Goal: Task Accomplishment & Management: Use online tool/utility

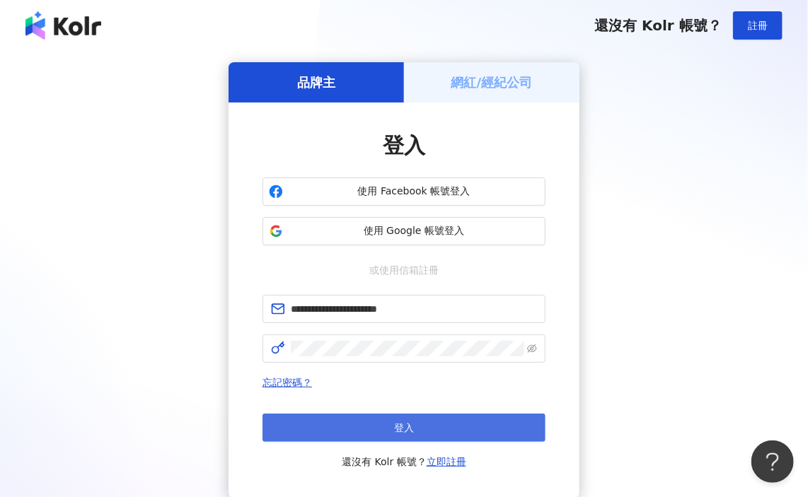
click at [427, 427] on button "登入" at bounding box center [403, 428] width 283 height 28
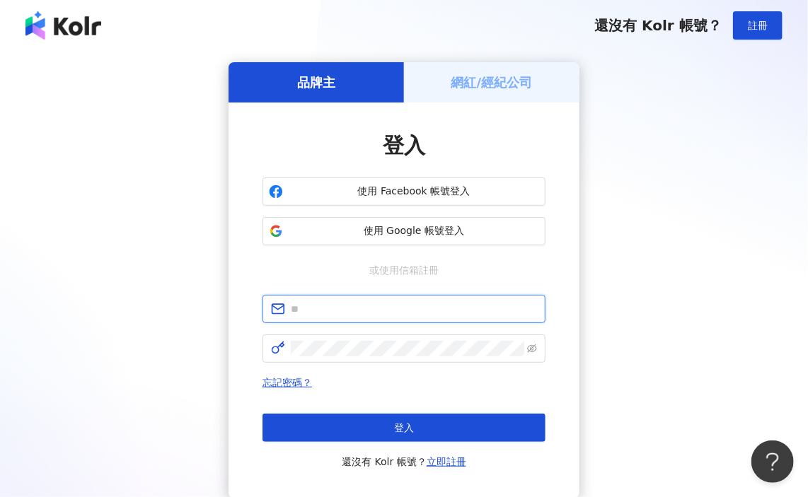
type input "**********"
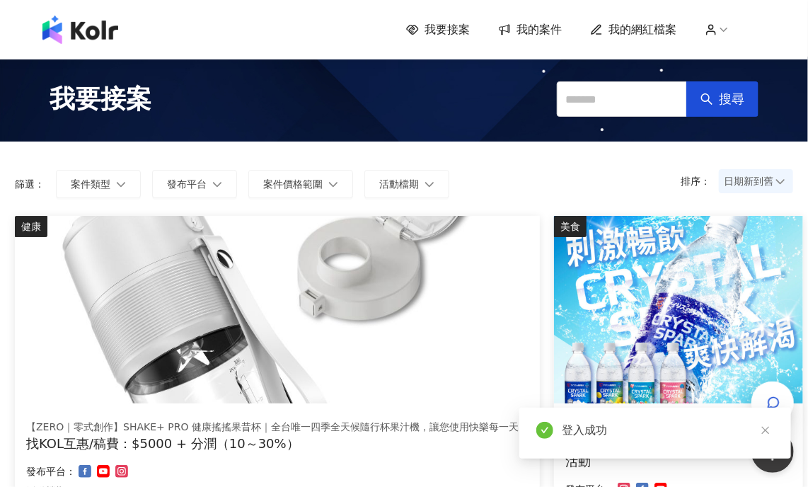
click at [562, 30] on span "我的案件" at bounding box center [538, 30] width 45 height 16
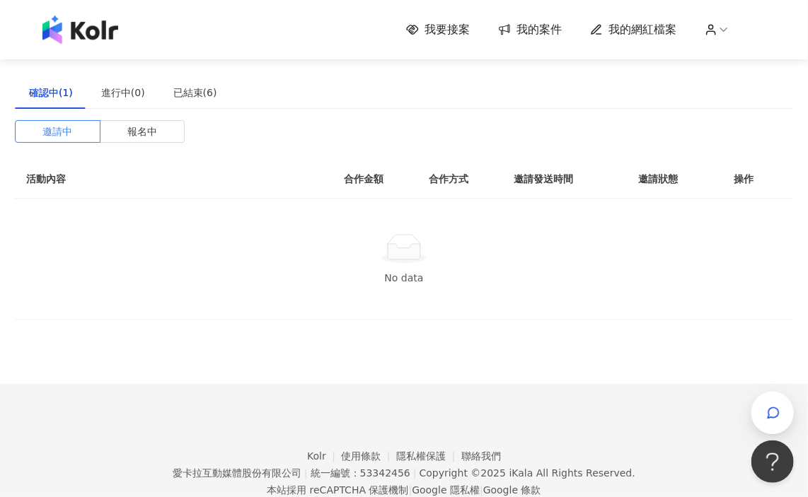
click at [148, 143] on div "邀請中 報名中 活動內容 合作金額 合作方式 邀請發送時間 邀請狀態 操作 No data" at bounding box center [404, 220] width 778 height 200
click at [150, 135] on span "報名中" at bounding box center [142, 131] width 30 height 21
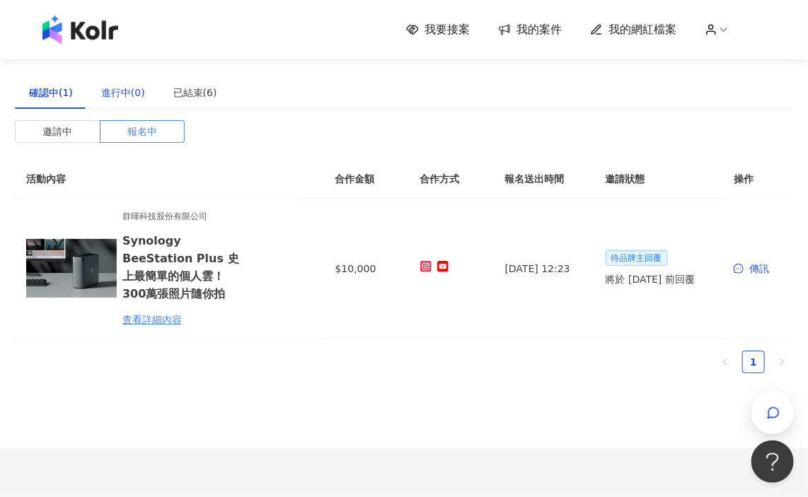
click at [118, 97] on div "進行中(0)" at bounding box center [123, 93] width 44 height 16
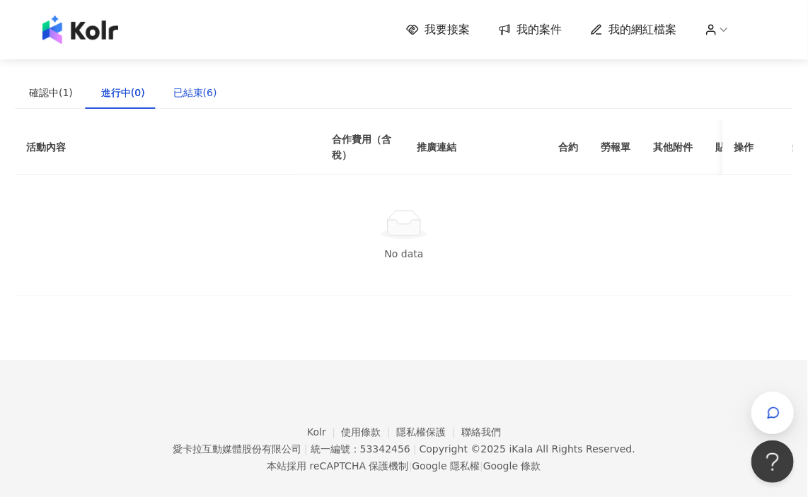
click at [179, 96] on div "已結束(6)" at bounding box center [195, 93] width 44 height 16
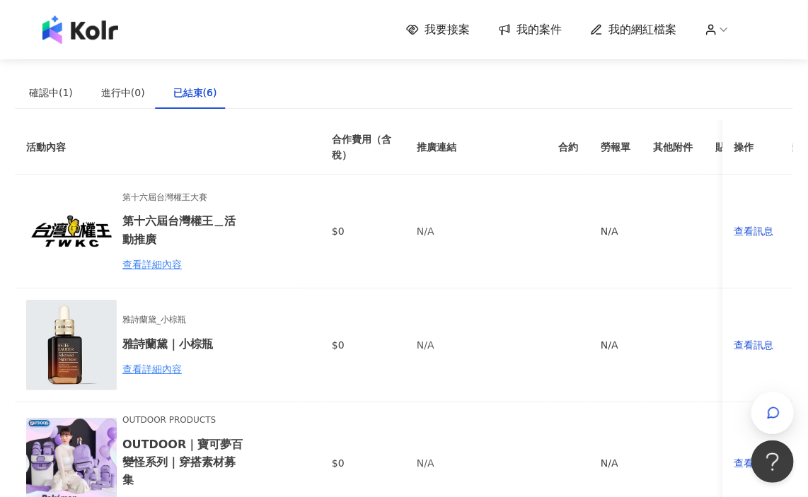
click at [467, 30] on span "我要接案" at bounding box center [446, 30] width 45 height 16
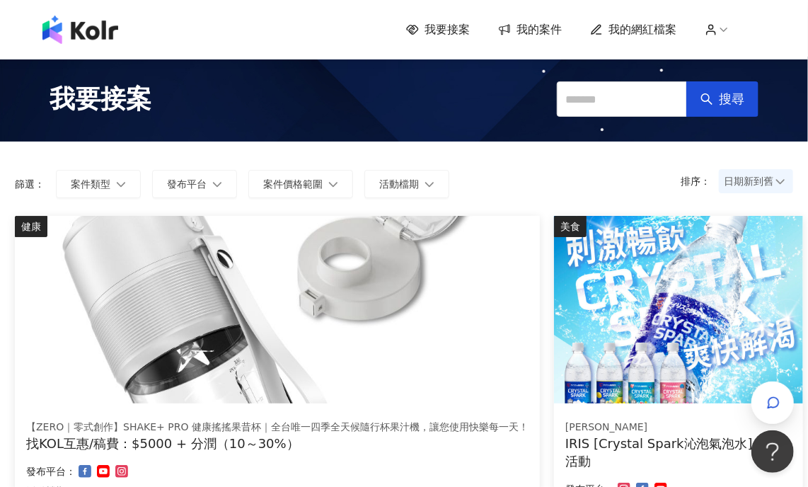
click at [748, 168] on div "排序： 日期新到舊 篩選： 案件類型 發布平台 案件價格範圍 活動檔期 清除 套用" at bounding box center [404, 178] width 806 height 74
click at [750, 183] on span "日期新到舊" at bounding box center [756, 180] width 64 height 21
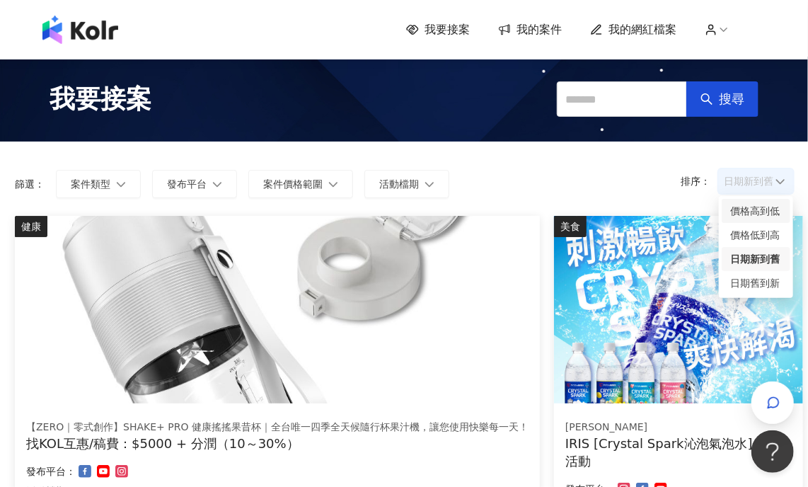
click at [756, 214] on div "價格高到低" at bounding box center [756, 211] width 52 height 16
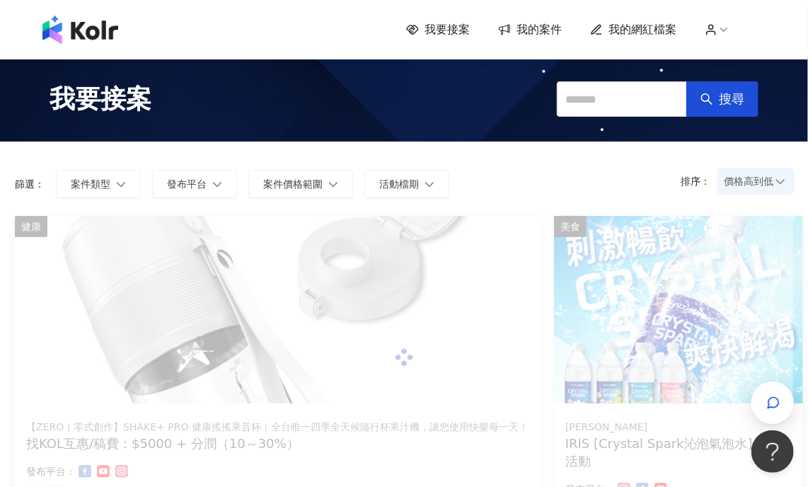
click at [733, 187] on span "價格高到低" at bounding box center [756, 180] width 64 height 21
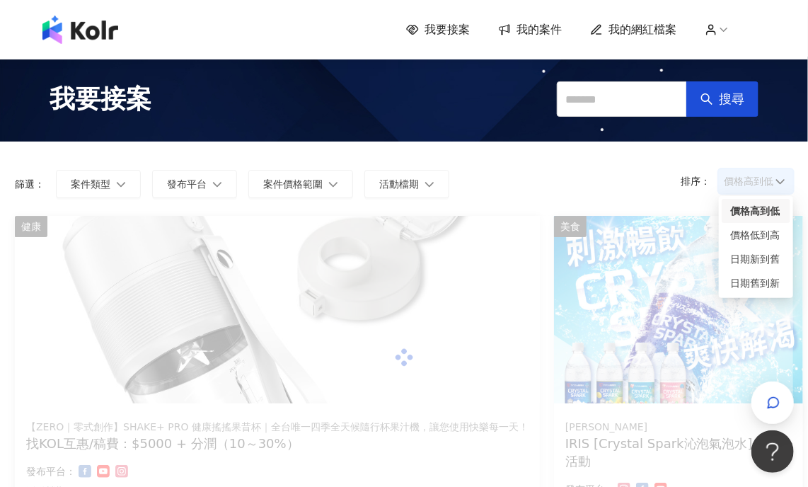
click at [738, 209] on div "價格高到低" at bounding box center [756, 211] width 52 height 16
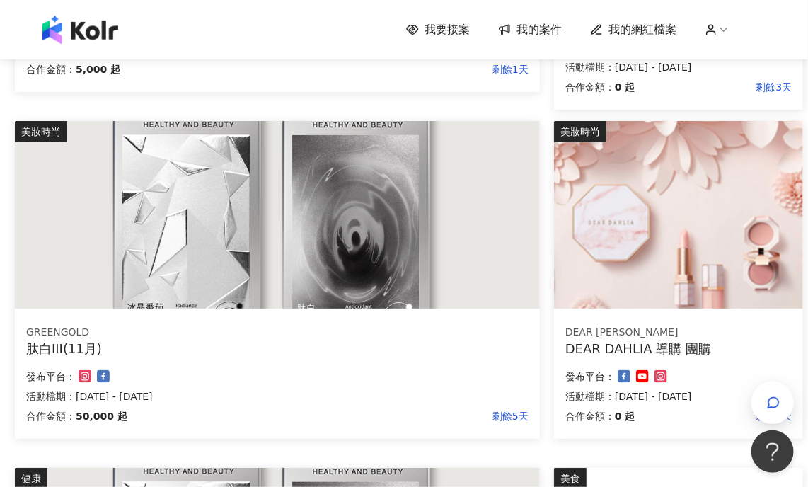
scroll to position [354, 0]
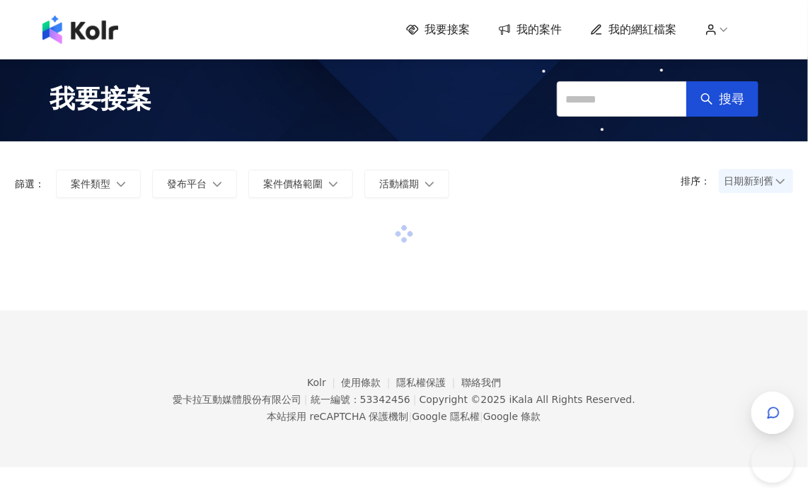
click at [732, 185] on span "日期新到舊" at bounding box center [756, 180] width 64 height 21
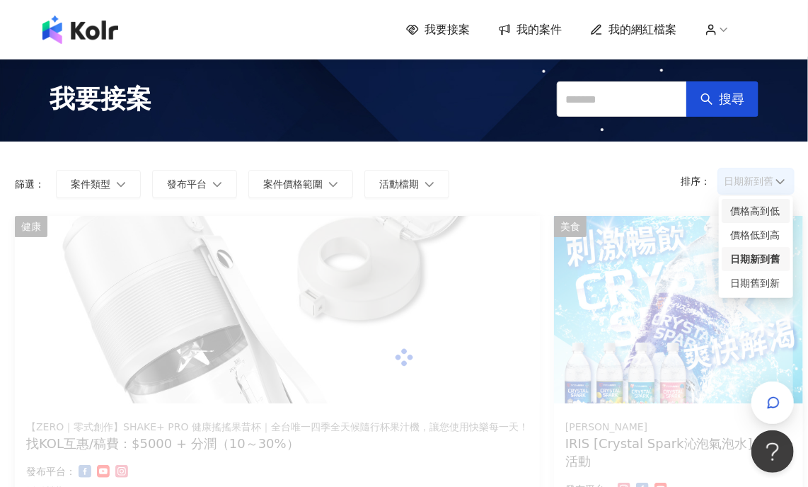
click at [753, 214] on div "價格高到低" at bounding box center [756, 211] width 52 height 16
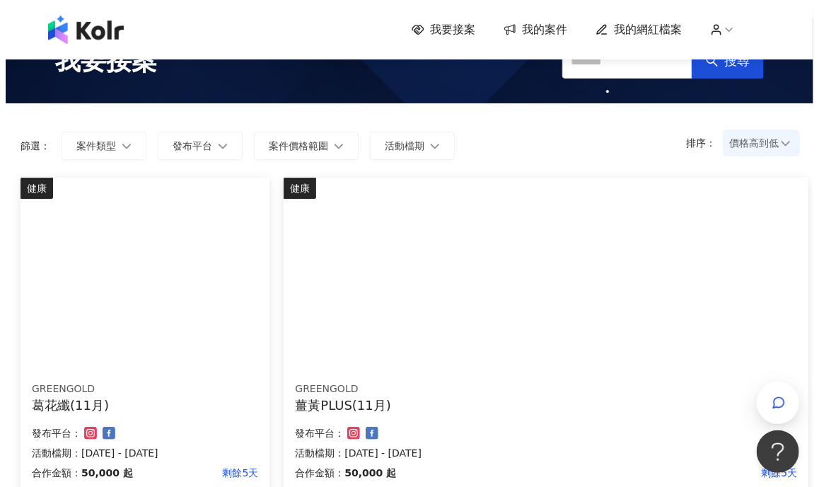
scroll to position [71, 0]
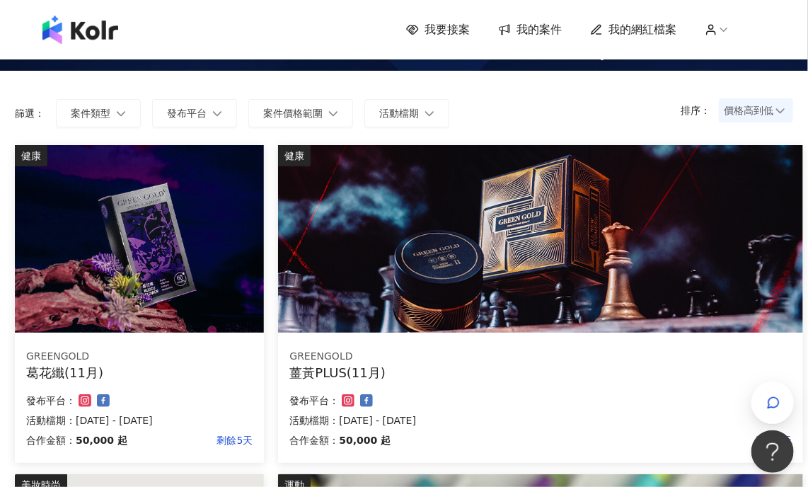
click at [110, 229] on img at bounding box center [139, 238] width 249 height 187
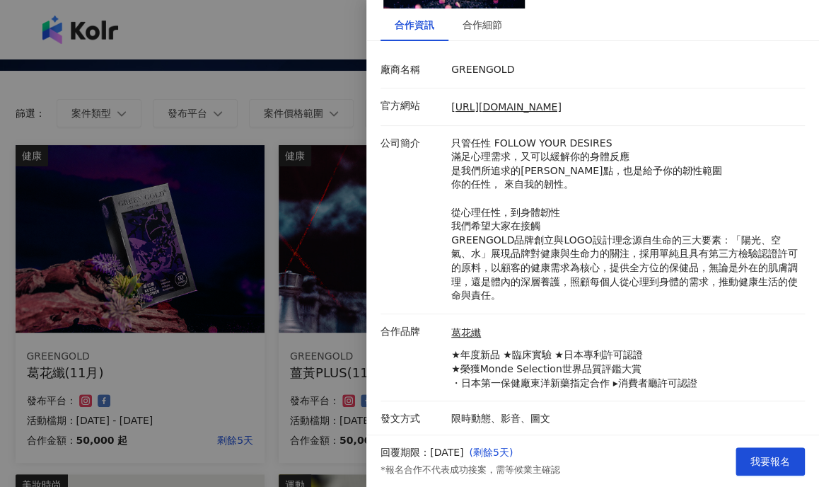
scroll to position [0, 0]
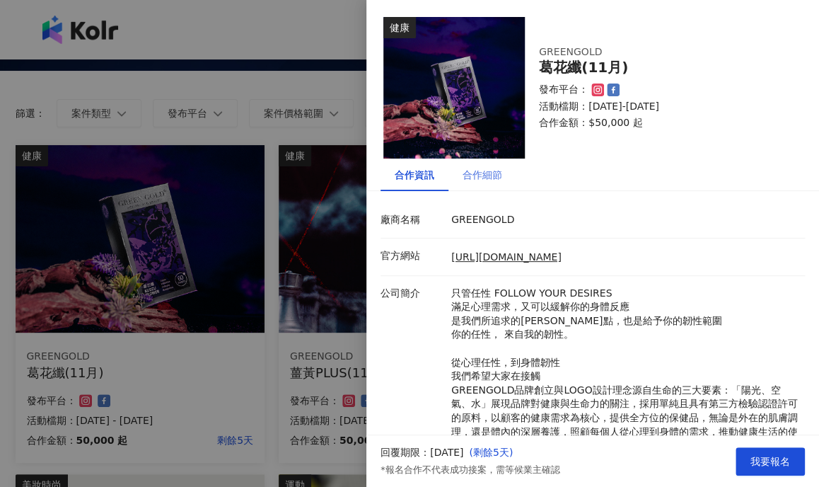
click at [497, 183] on div "合作細節" at bounding box center [483, 174] width 68 height 33
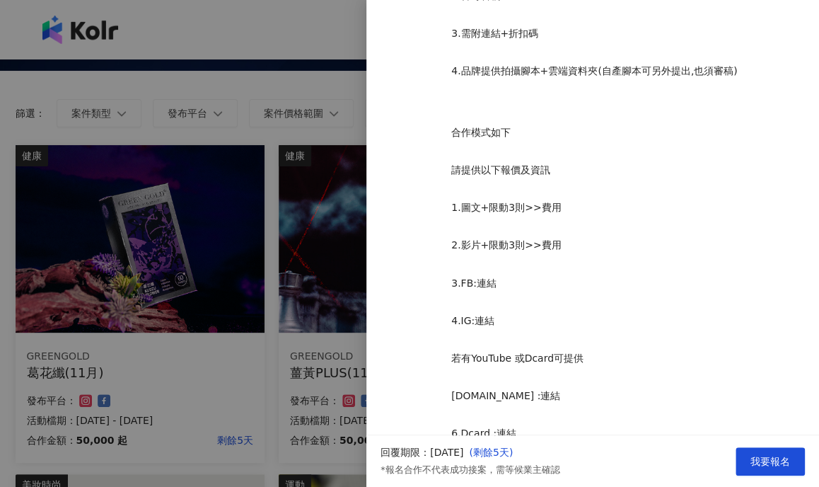
scroll to position [464, 0]
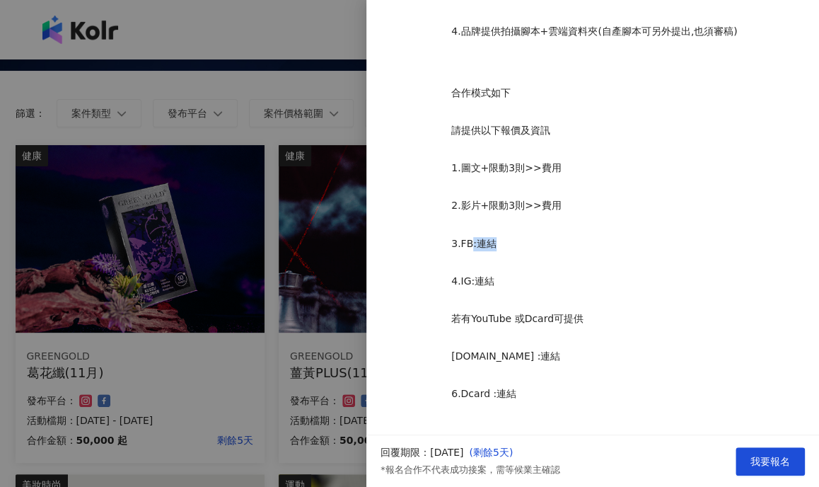
drag, startPoint x: 503, startPoint y: 240, endPoint x: 467, endPoint y: 244, distance: 36.3
click at [467, 244] on p "3.FB:連結" at bounding box center [624, 244] width 347 height 14
click at [466, 243] on p "3.FB:連結" at bounding box center [624, 244] width 347 height 14
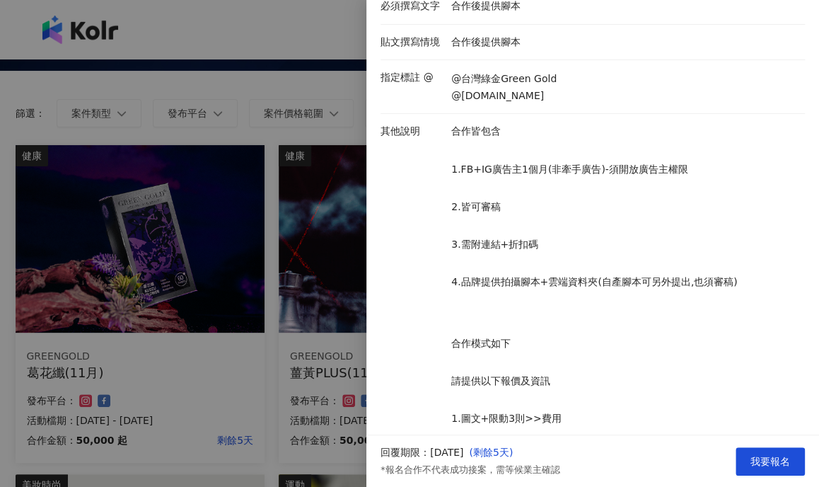
scroll to position [181, 0]
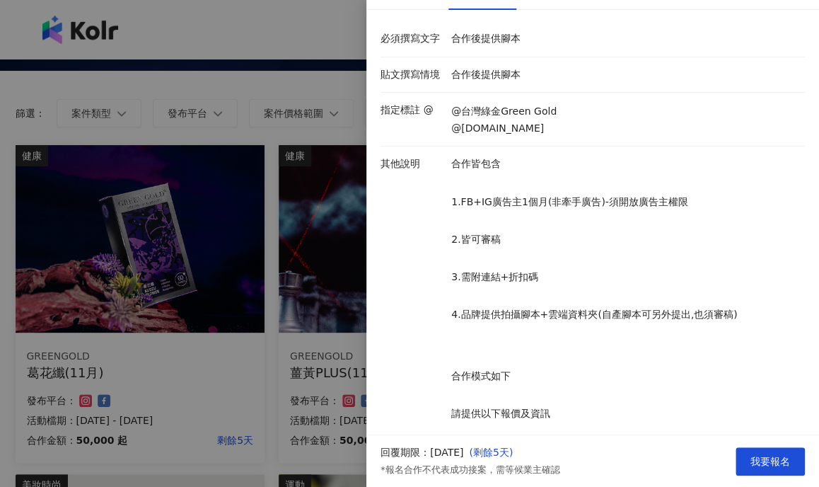
click at [333, 229] on div at bounding box center [409, 243] width 819 height 487
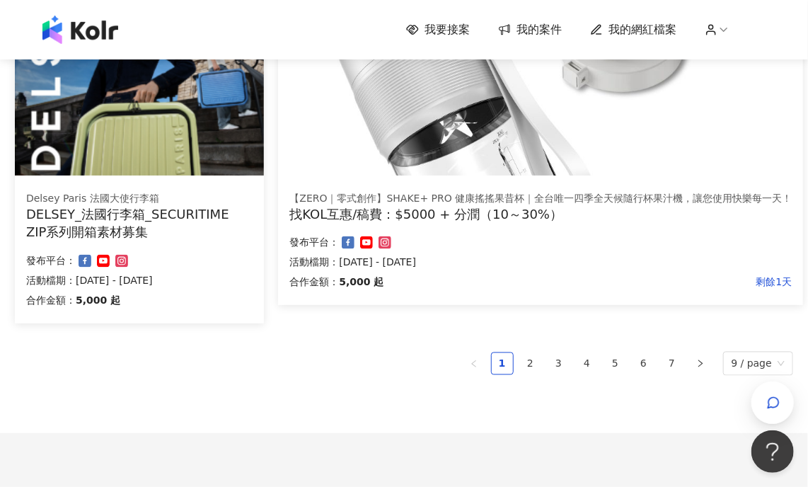
scroll to position [920, 0]
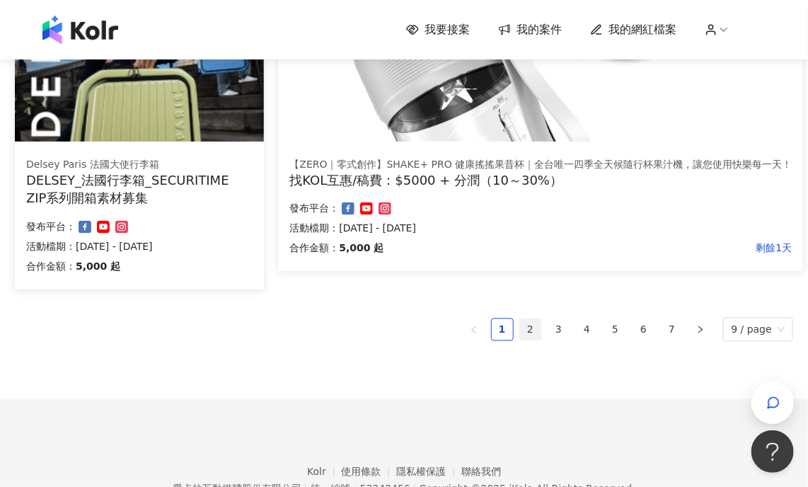
click at [534, 325] on link "2" at bounding box center [530, 329] width 21 height 21
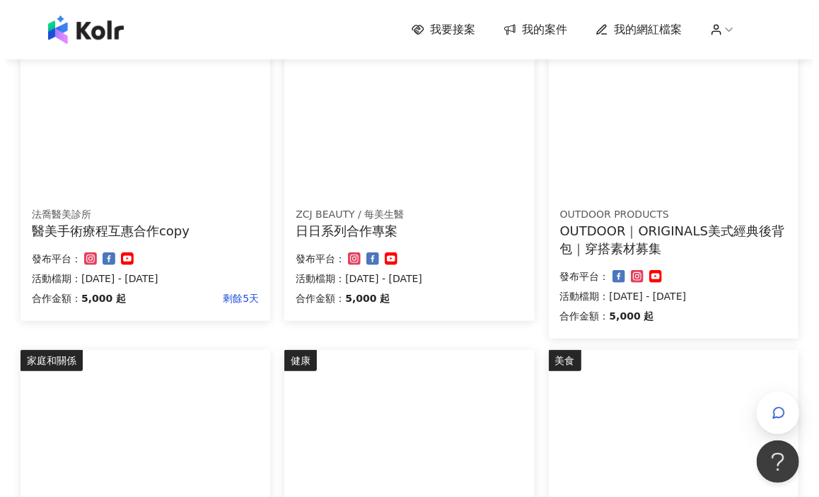
scroll to position [141, 0]
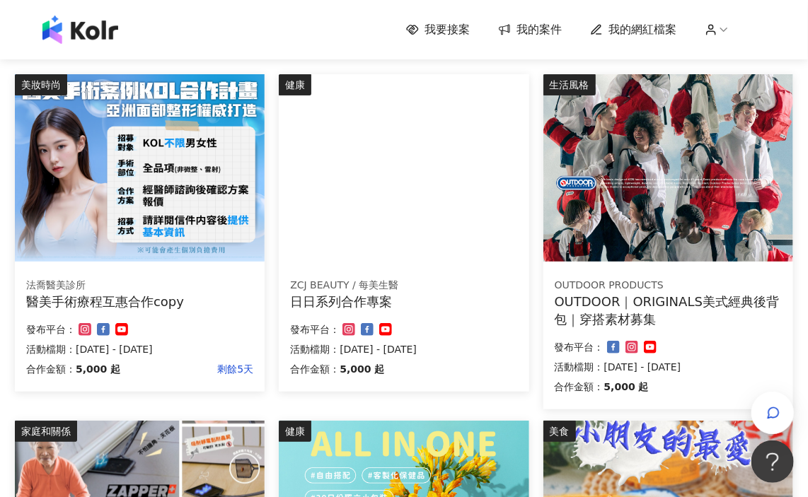
click at [330, 91] on img at bounding box center [304, 83] width 51 height 16
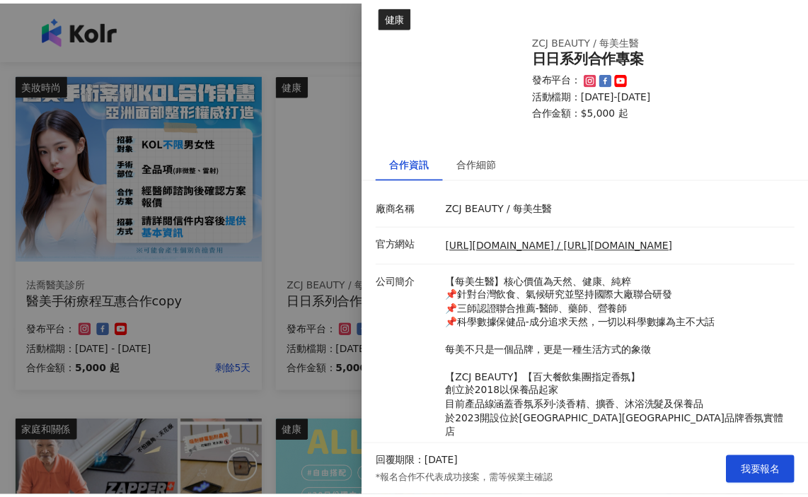
scroll to position [0, 0]
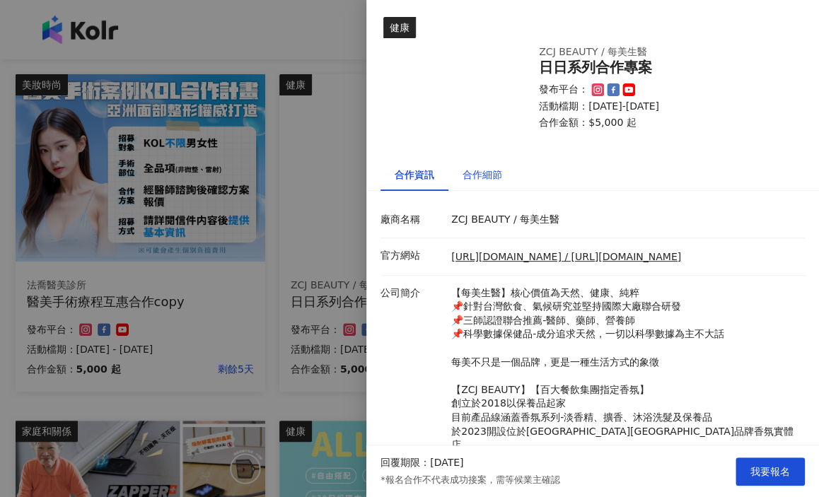
click at [491, 178] on div "合作細節" at bounding box center [483, 175] width 40 height 16
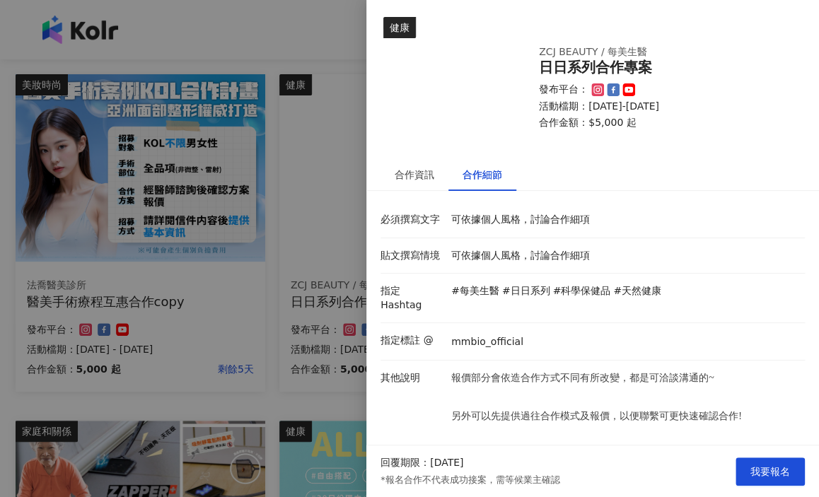
click at [350, 342] on div at bounding box center [409, 248] width 819 height 497
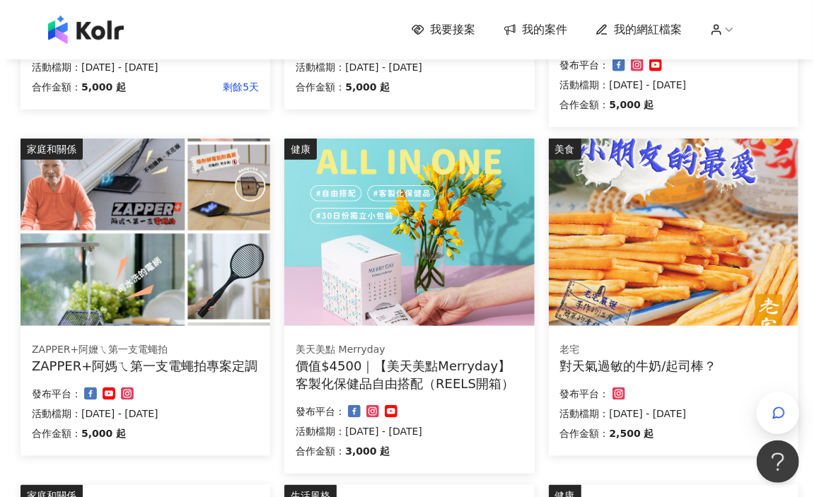
scroll to position [424, 0]
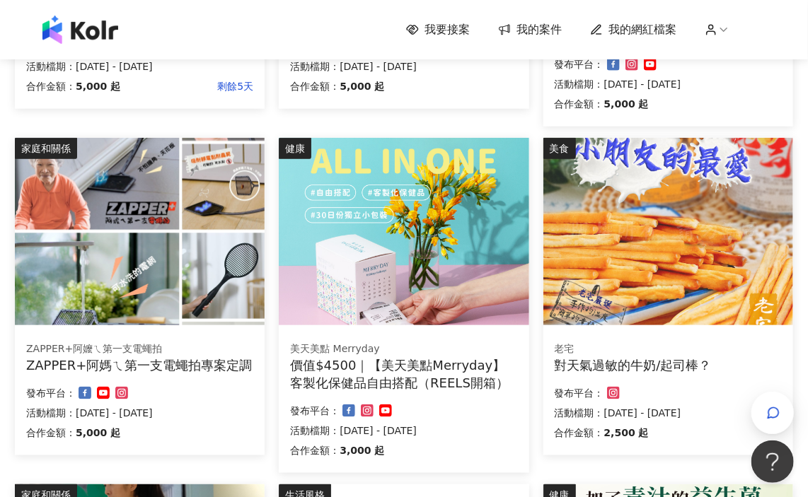
click at [424, 354] on div "美天美點 Merryday" at bounding box center [403, 349] width 227 height 14
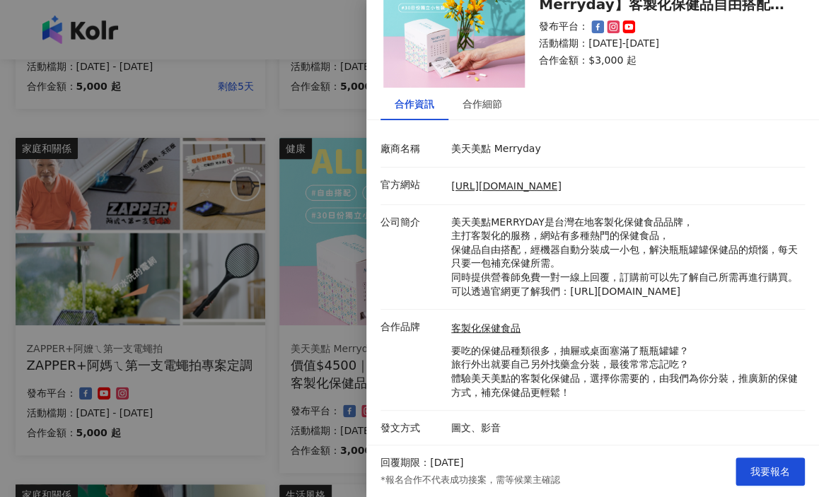
scroll to position [84, 0]
click at [495, 96] on div "合作細節" at bounding box center [483, 104] width 40 height 16
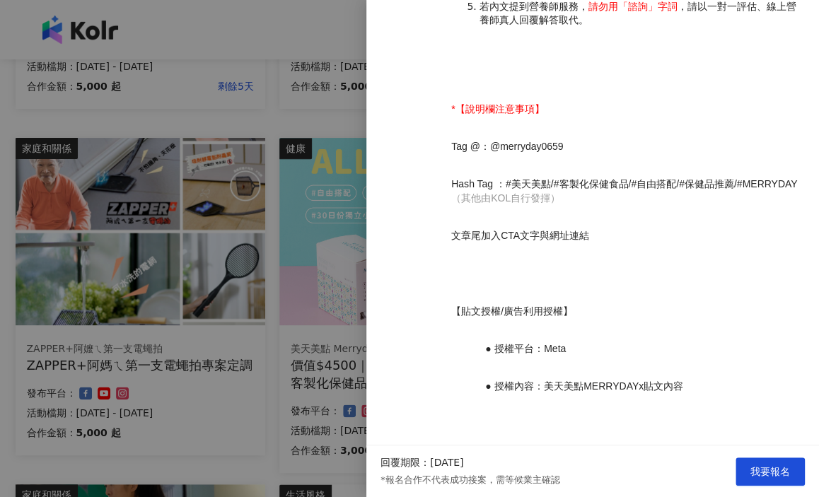
scroll to position [1672, 0]
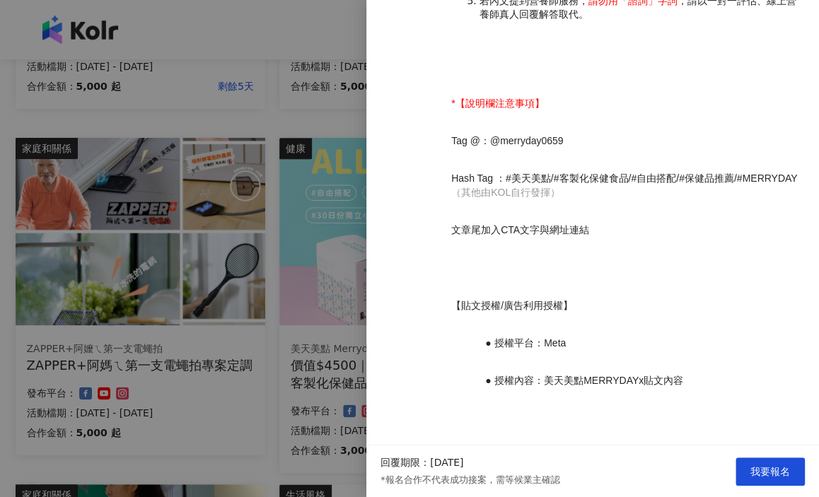
click at [275, 219] on div at bounding box center [409, 248] width 819 height 497
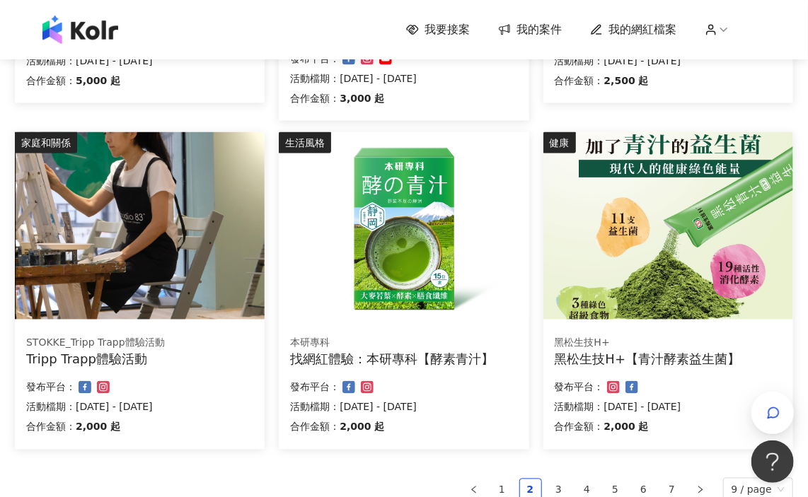
scroll to position [849, 0]
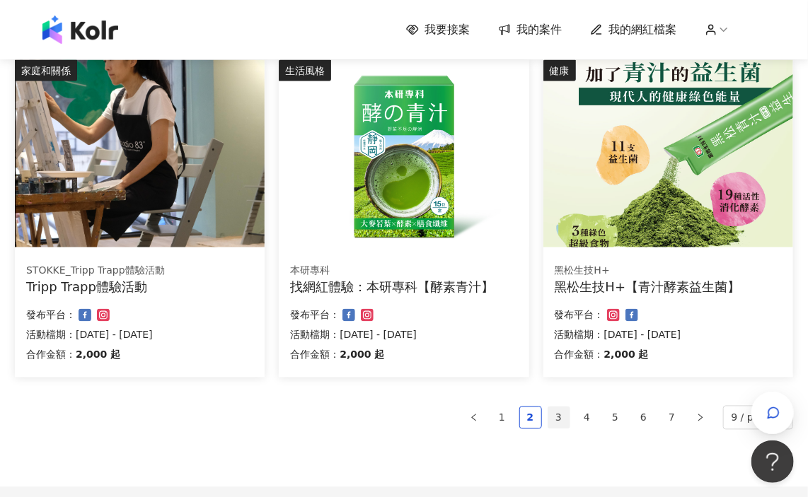
click at [565, 419] on link "3" at bounding box center [558, 417] width 21 height 21
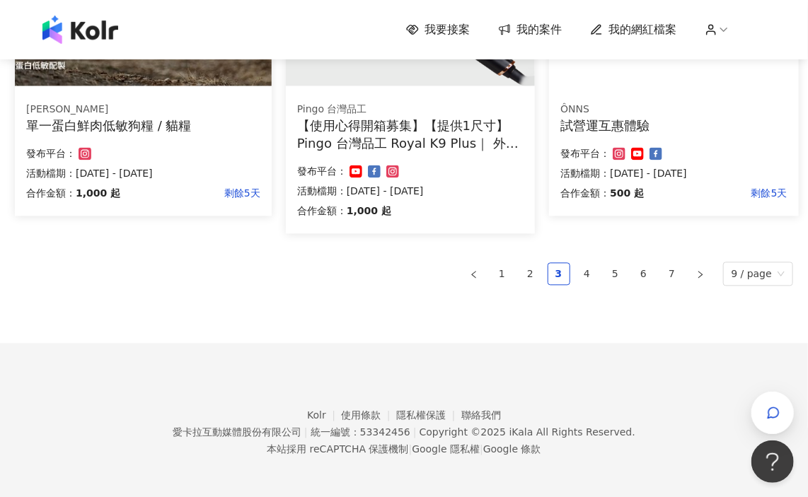
scroll to position [1013, 0]
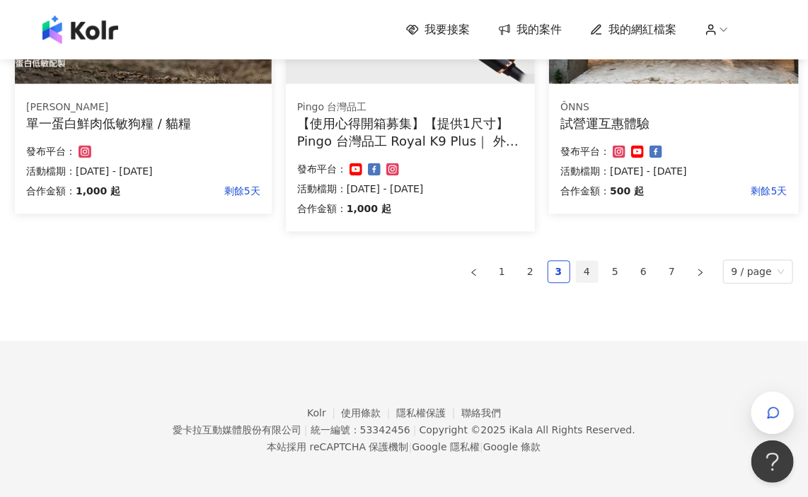
click at [598, 266] on link "4" at bounding box center [587, 271] width 21 height 21
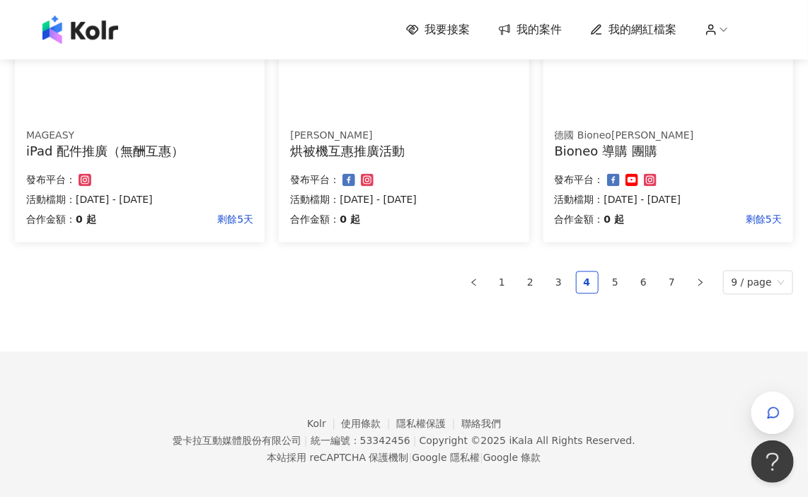
scroll to position [978, 0]
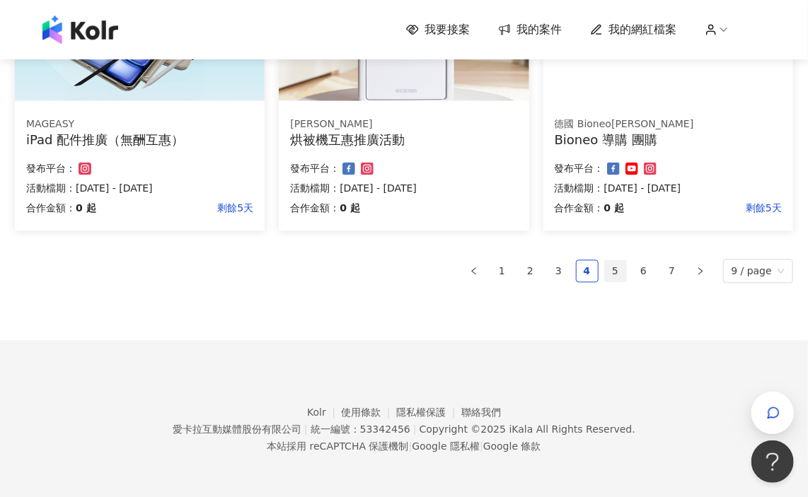
click at [610, 264] on link "5" at bounding box center [615, 271] width 21 height 21
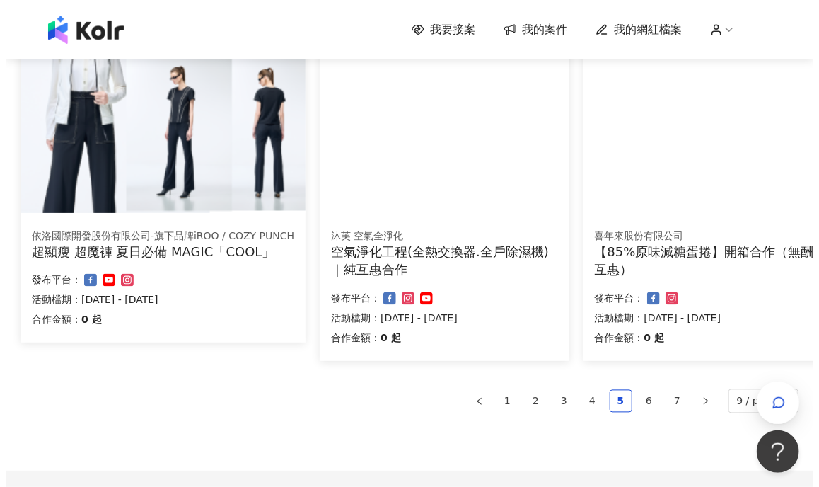
scroll to position [849, 0]
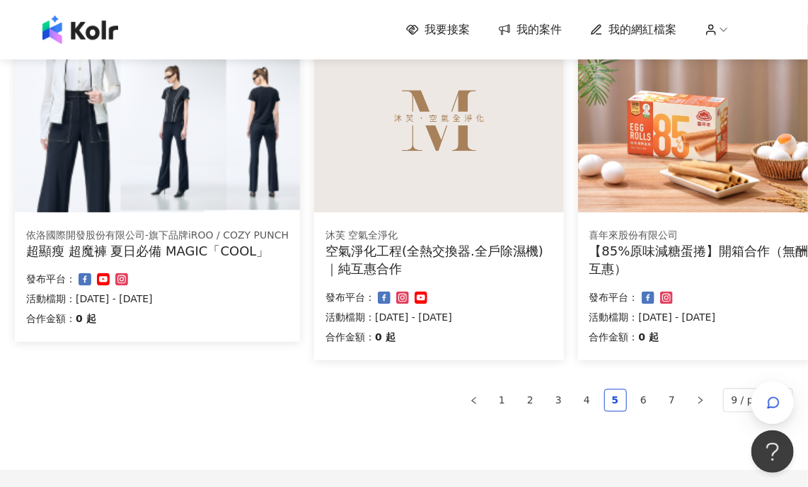
click at [417, 187] on img at bounding box center [438, 118] width 249 height 187
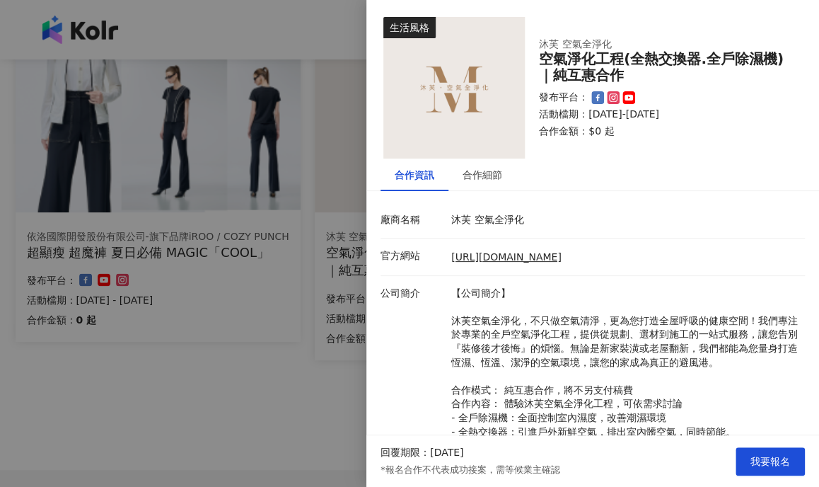
scroll to position [71, 0]
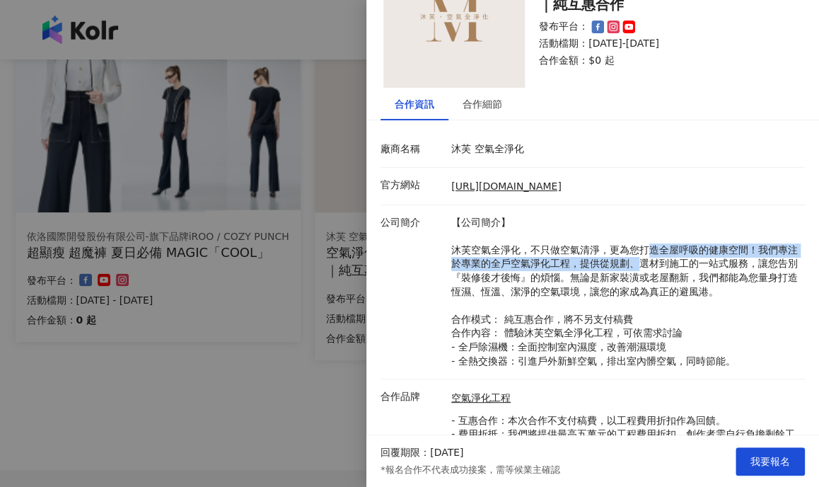
drag, startPoint x: 645, startPoint y: 252, endPoint x: 648, endPoint y: 267, distance: 15.1
click at [648, 267] on p "【公司簡介】 沐芙空氣全淨化，不只做空氣清淨，更為您打造全屋呼吸的健康空間！我們專注於專業的全戶空氣淨化工程，提供從規劃、選材到施工的一站式服務，讓您告別『裝…" at bounding box center [624, 292] width 347 height 153
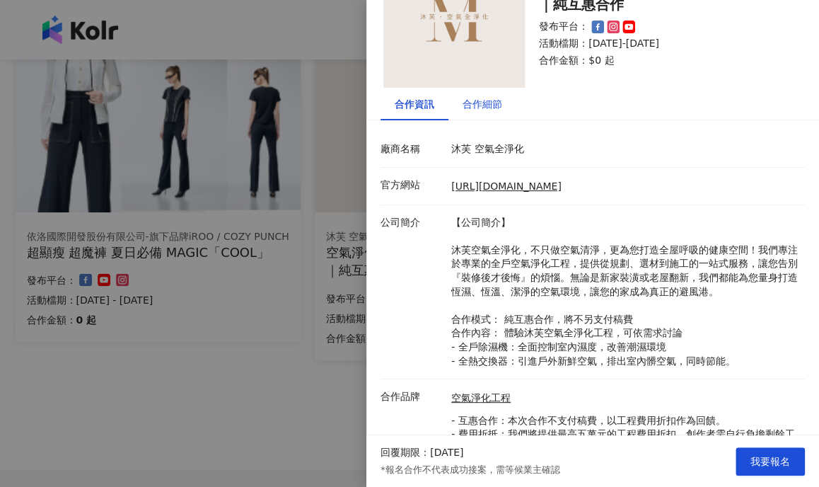
click at [478, 111] on div "合作細節" at bounding box center [483, 104] width 40 height 16
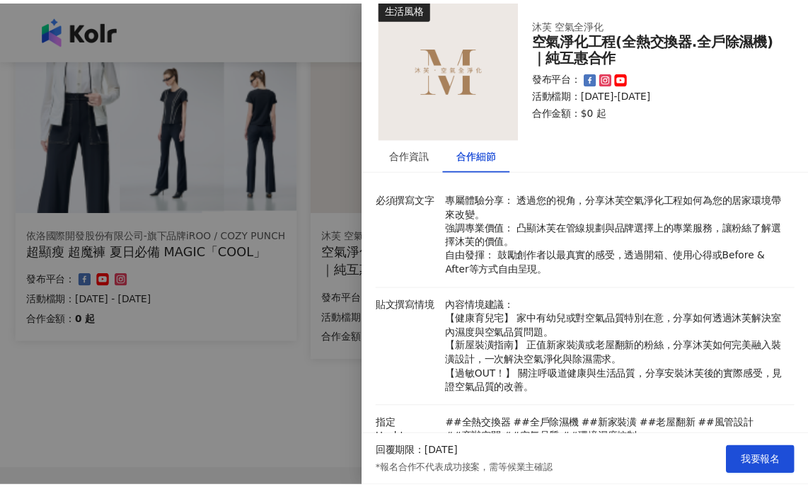
scroll to position [0, 0]
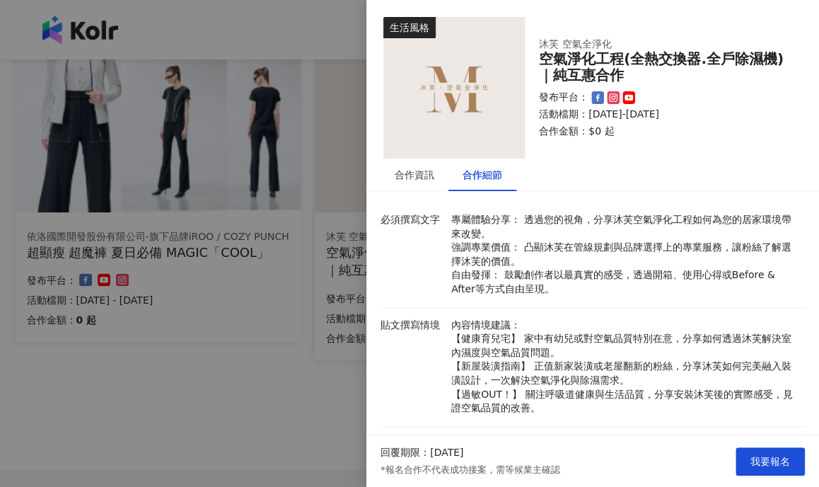
click at [277, 267] on div at bounding box center [409, 243] width 819 height 487
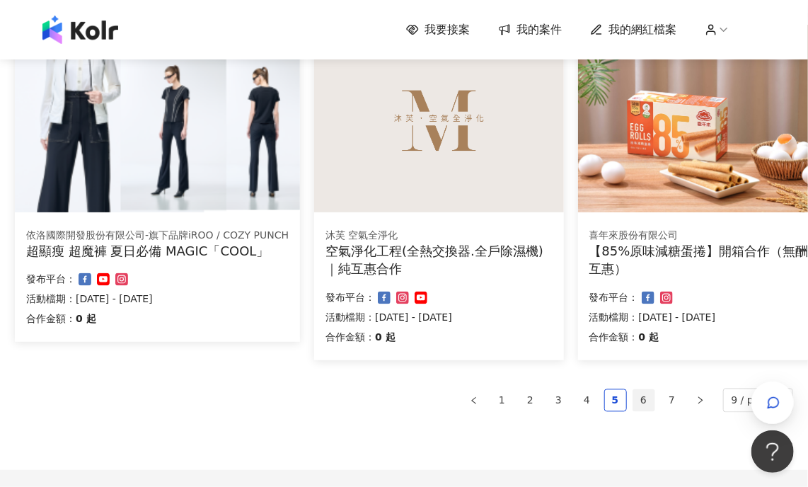
click at [652, 394] on link "6" at bounding box center [643, 400] width 21 height 21
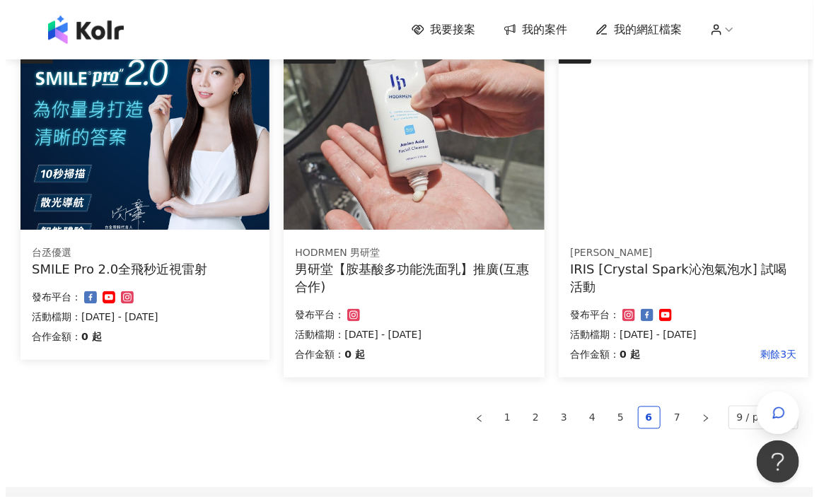
scroll to position [796, 0]
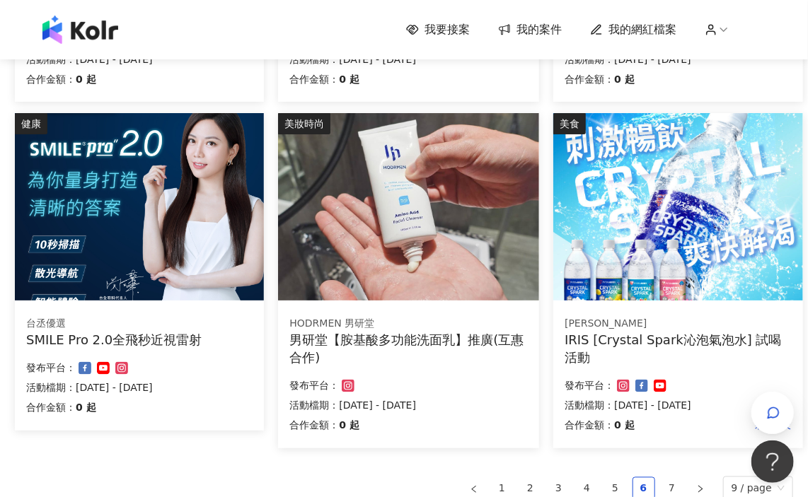
click at [105, 255] on img at bounding box center [139, 206] width 249 height 187
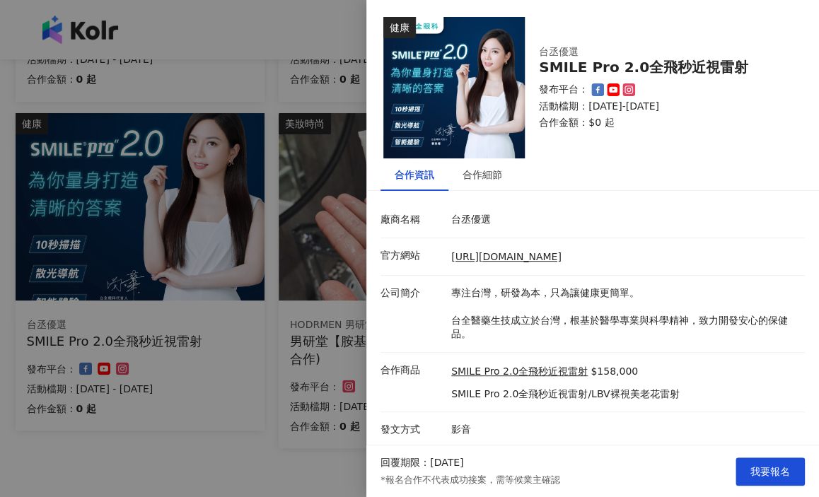
scroll to position [1, 0]
click at [480, 179] on div "合作細節" at bounding box center [483, 174] width 40 height 16
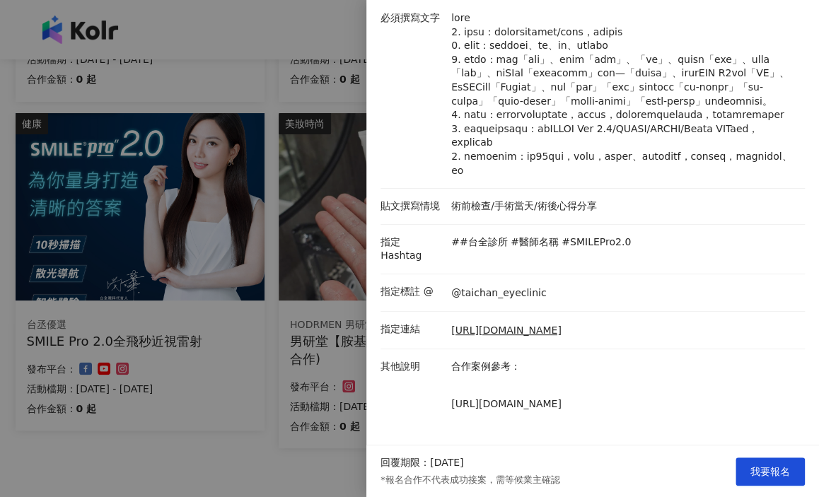
scroll to position [243, 0]
click at [351, 250] on div at bounding box center [409, 248] width 819 height 497
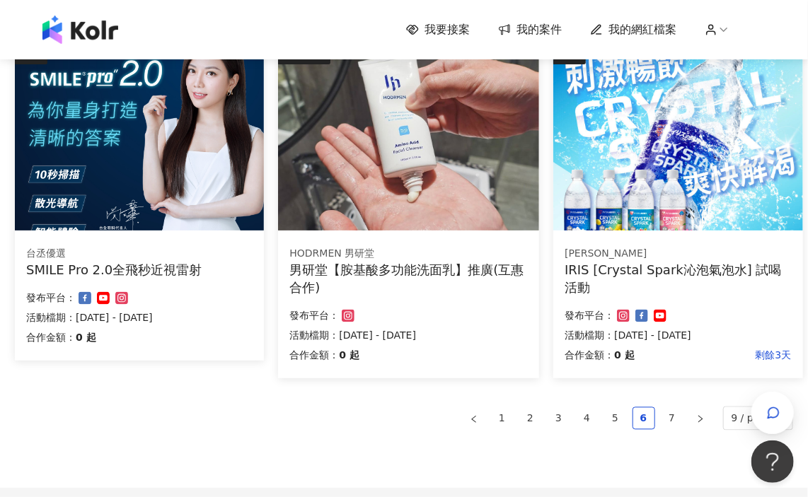
scroll to position [867, 0]
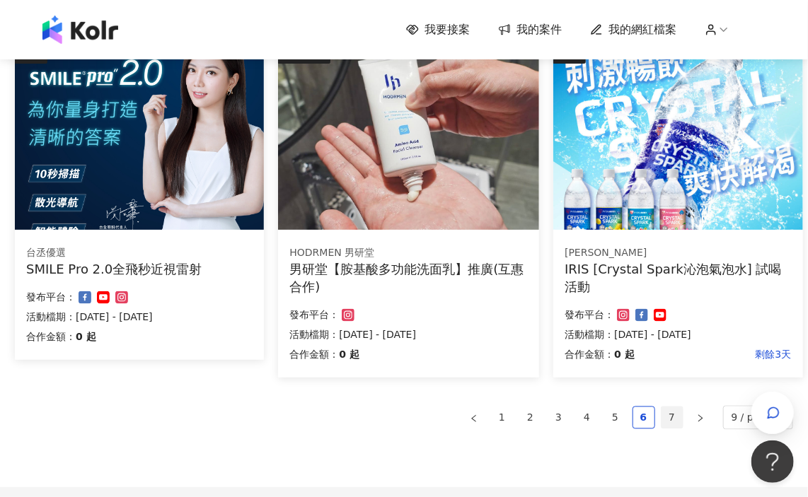
click at [678, 413] on link "7" at bounding box center [671, 417] width 21 height 21
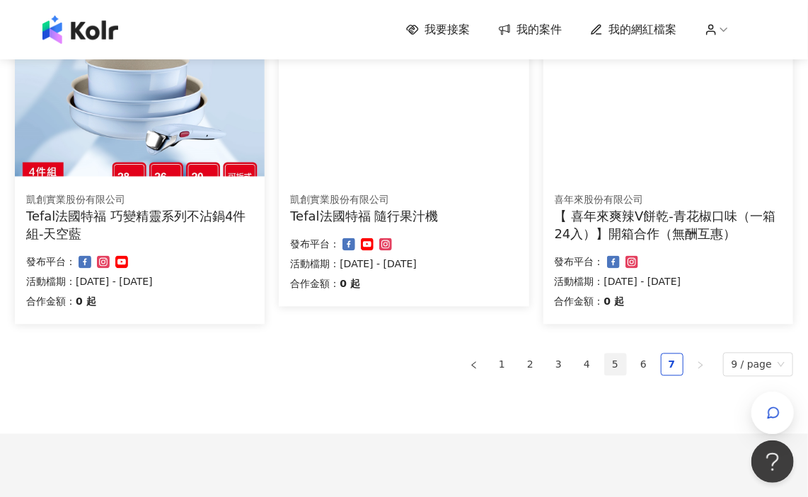
scroll to position [1013, 0]
